Goal: Browse casually

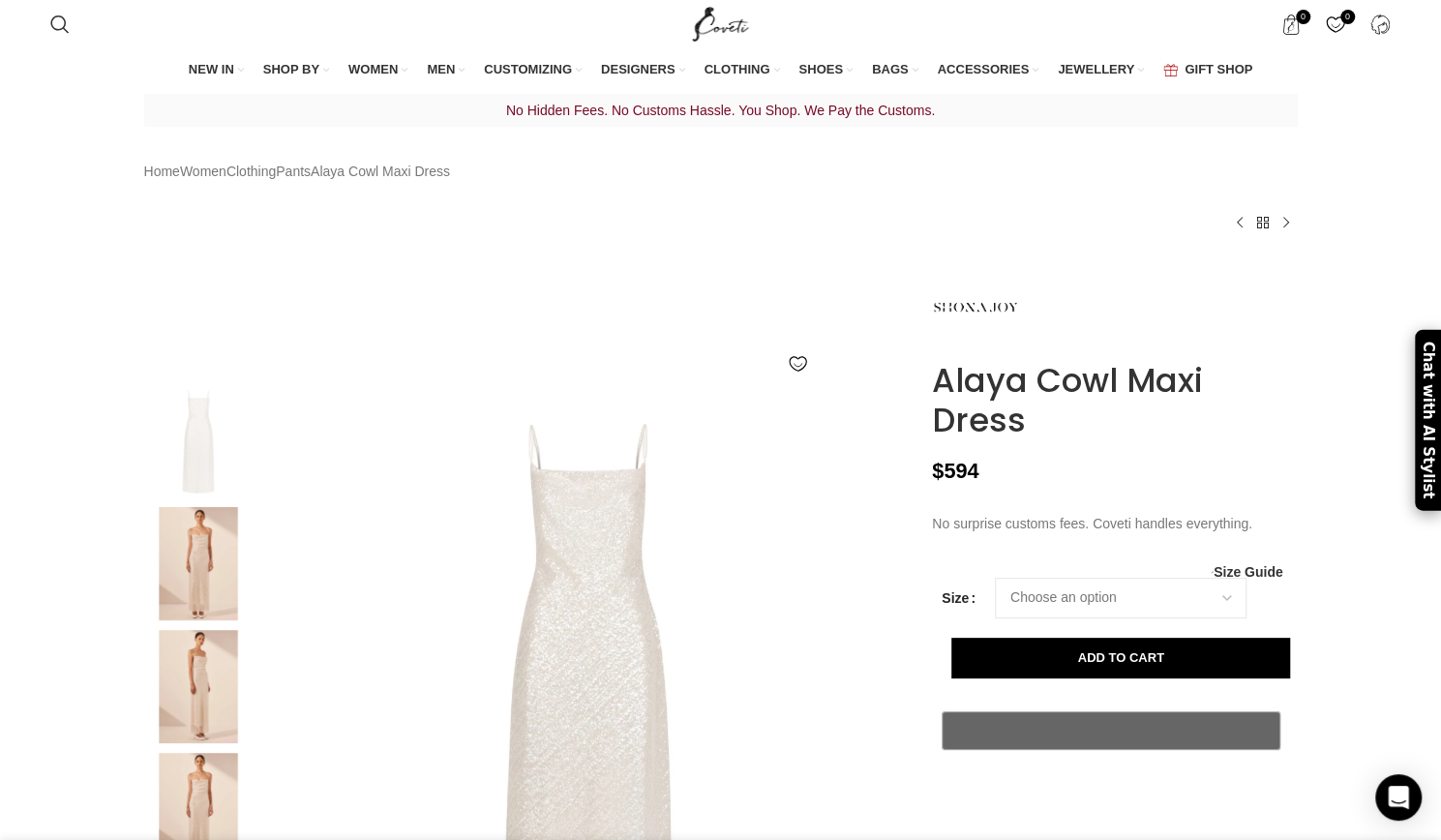
scroll to position [0, 204]
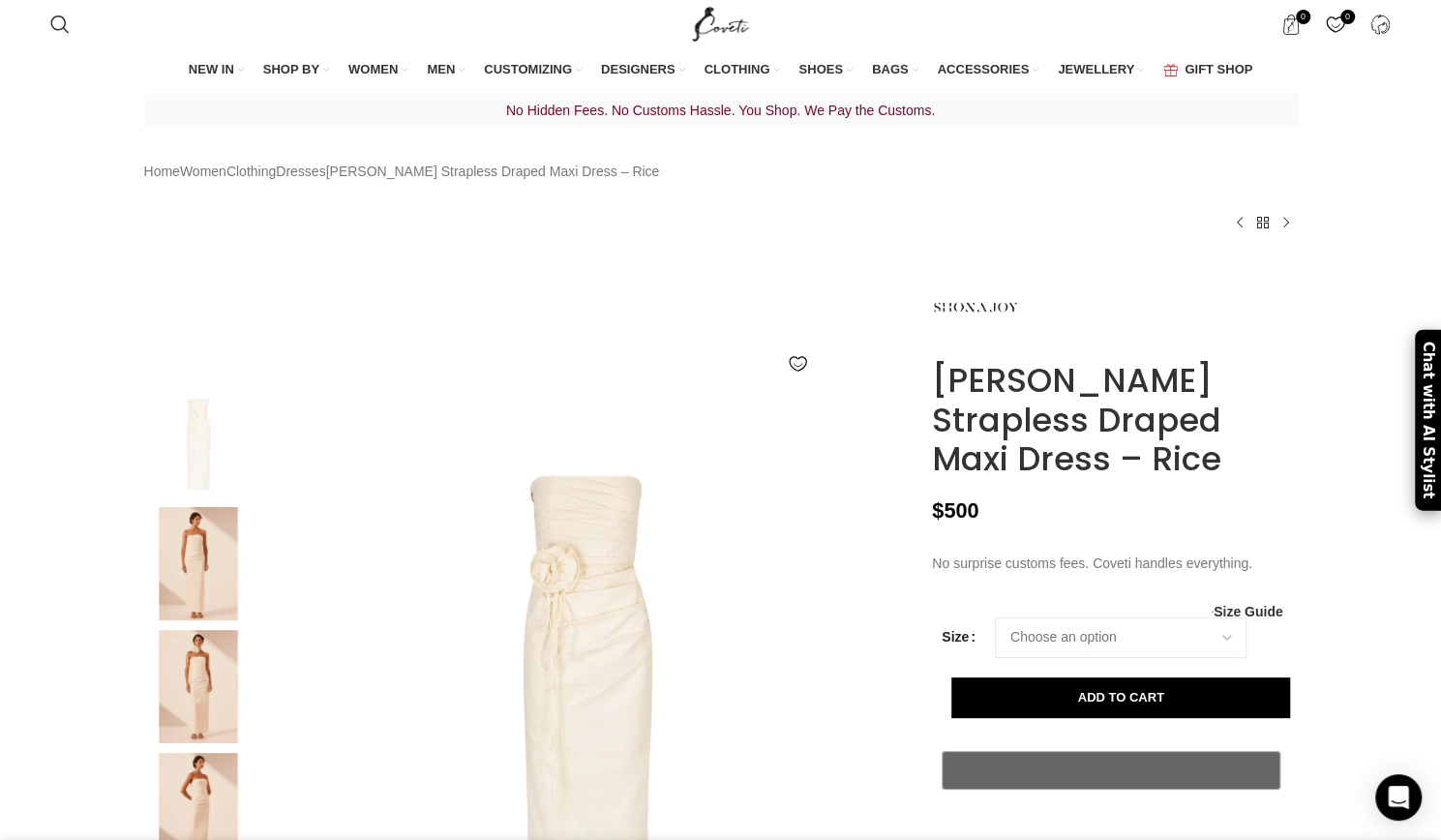
scroll to position [0, 204]
